Goal: Information Seeking & Learning: Learn about a topic

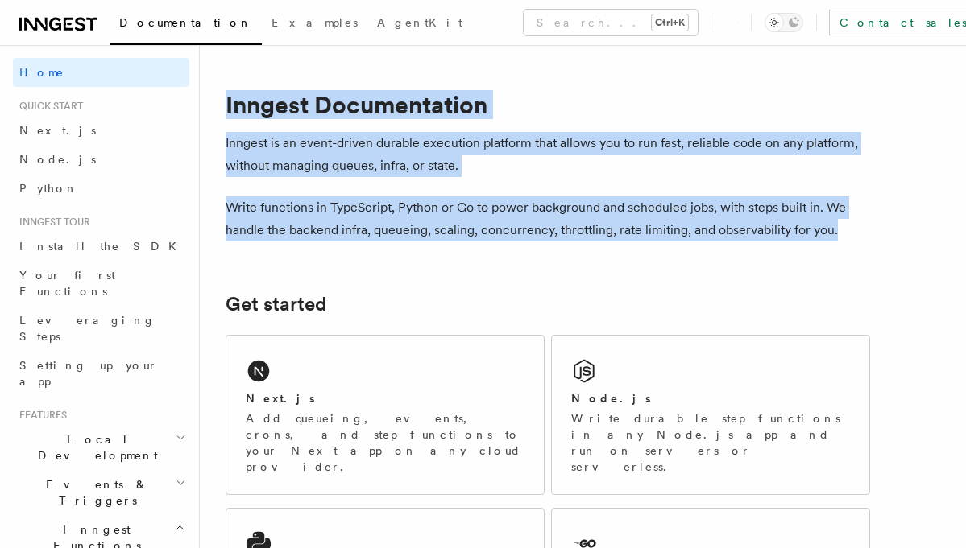
drag, startPoint x: 227, startPoint y: 105, endPoint x: 847, endPoint y: 238, distance: 634.3
copy article "Inngest Documentation Inngest is an event-driven durable execution platform tha…"
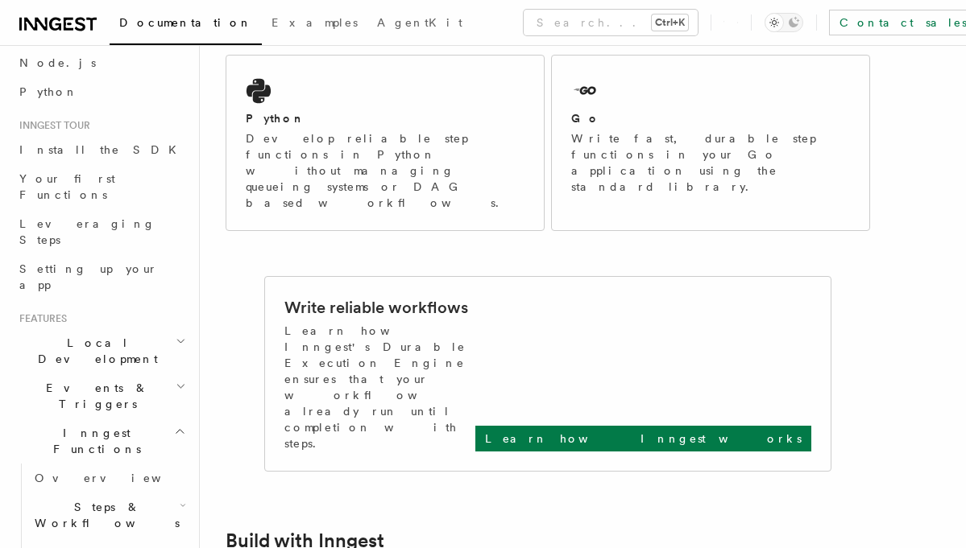
scroll to position [483, 0]
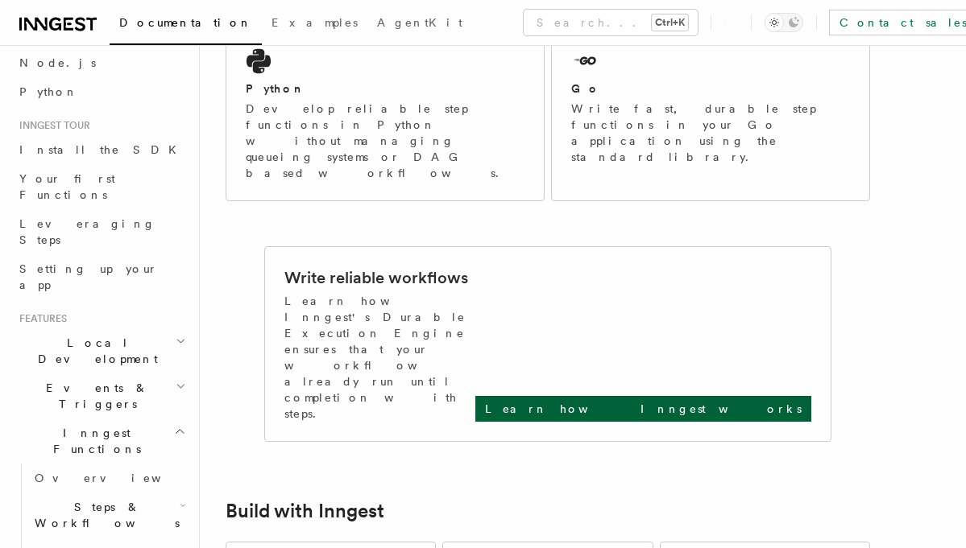
click at [732, 401] on p "Learn how Inngest works" at bounding box center [643, 409] width 316 height 16
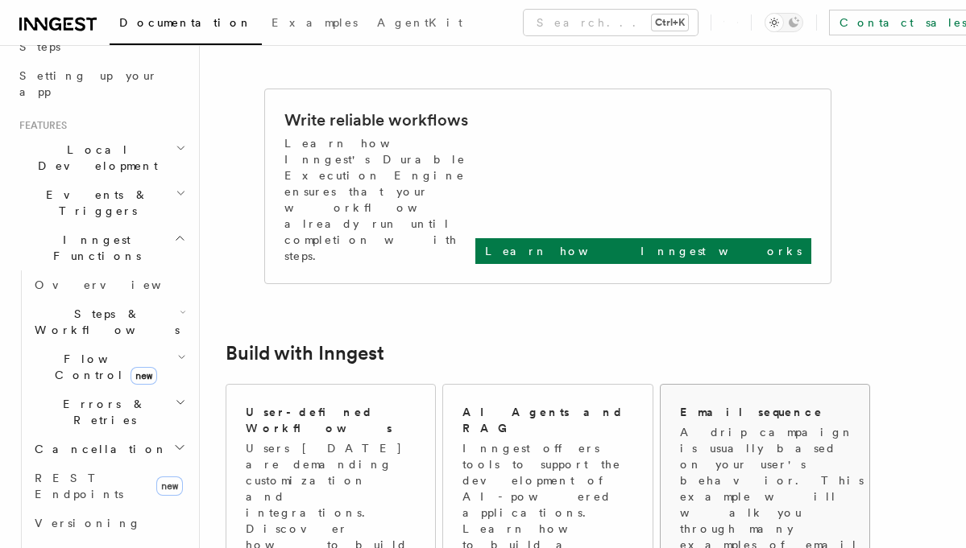
scroll to position [637, 0]
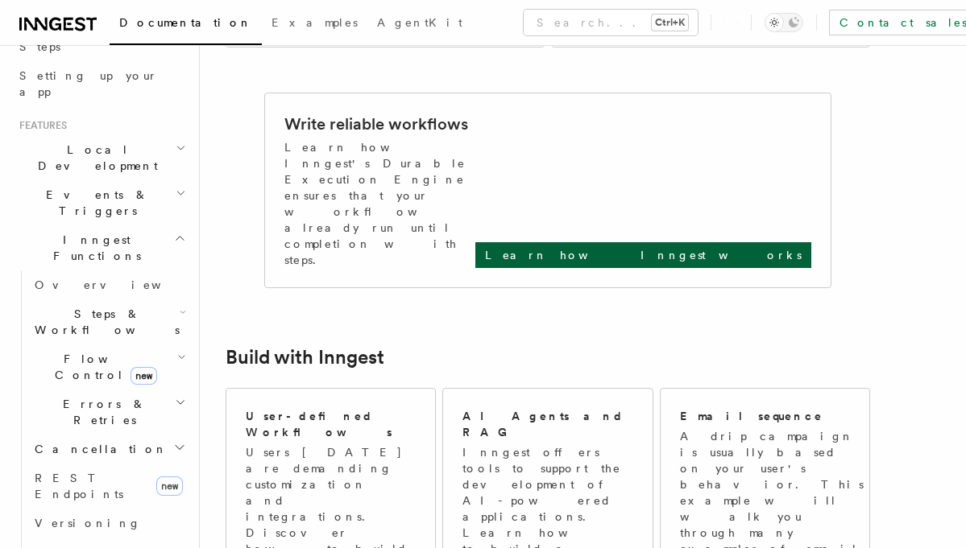
click at [755, 247] on p "Learn how Inngest works" at bounding box center [643, 255] width 316 height 16
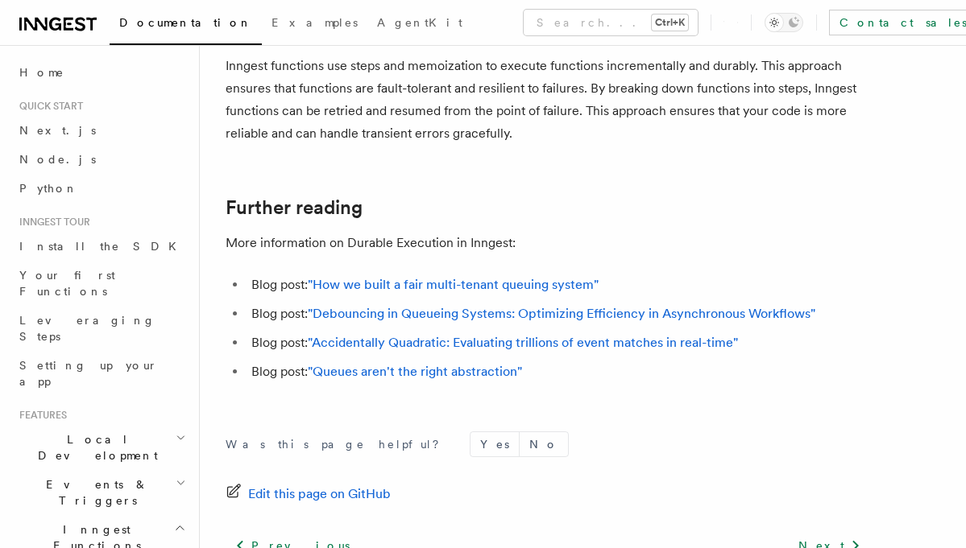
scroll to position [3189, 0]
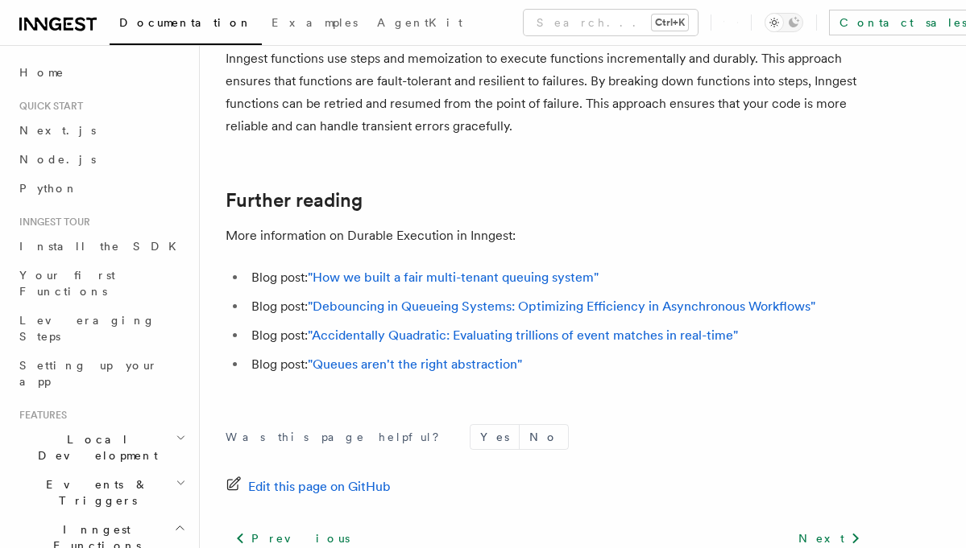
click at [56, 26] on icon at bounding box center [57, 23] width 77 height 19
